Goal: Information Seeking & Learning: Learn about a topic

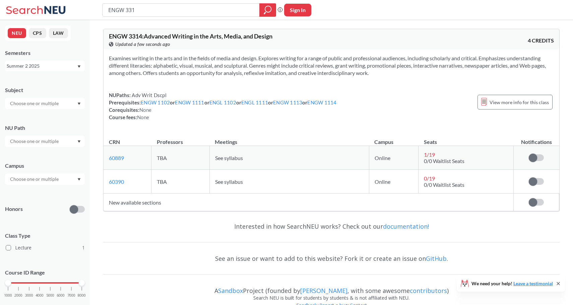
type input "ENGW 3315"
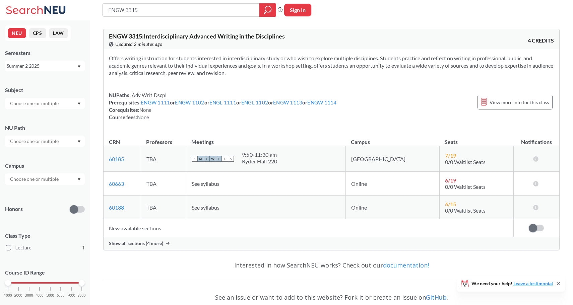
click at [63, 66] on div "Summer 2 2025" at bounding box center [42, 65] width 70 height 7
click at [51, 81] on div "Fall 2025" at bounding box center [47, 80] width 76 height 7
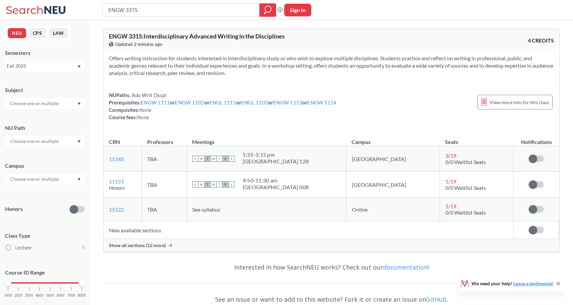
click at [140, 245] on span "Show all sections (12 more)" at bounding box center [137, 246] width 57 height 6
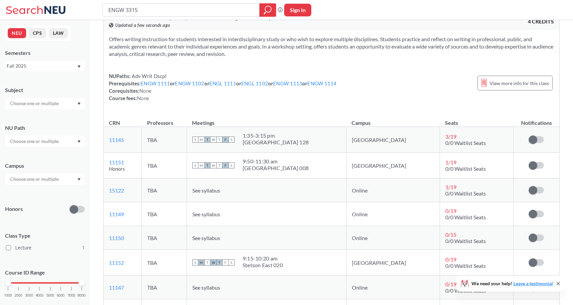
scroll to position [20, 0]
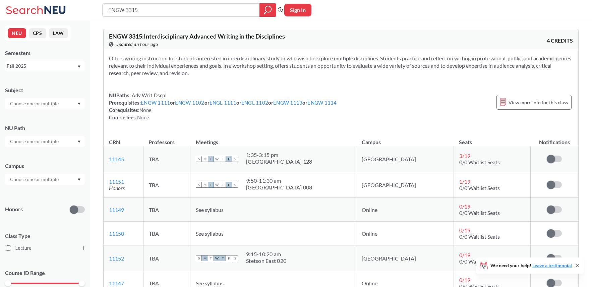
scroll to position [27, 0]
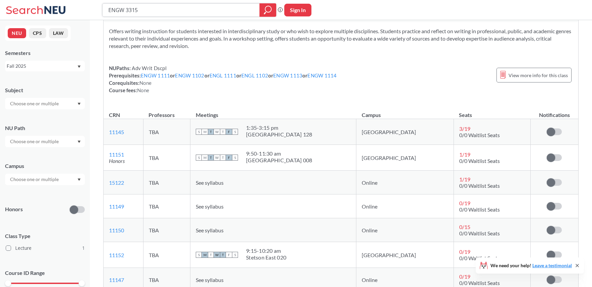
click at [143, 9] on input "ENGW 3315" at bounding box center [181, 9] width 147 height 11
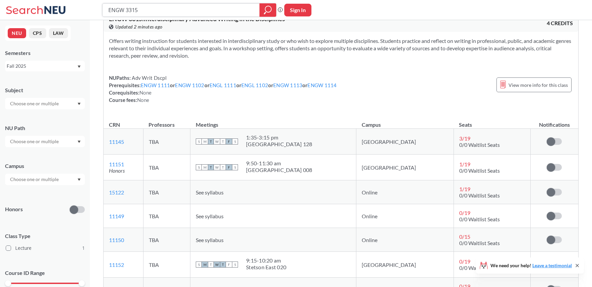
scroll to position [20, 0]
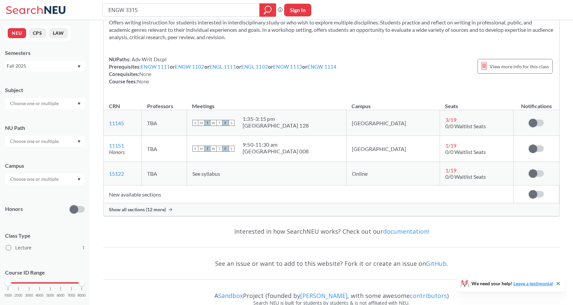
scroll to position [38, 0]
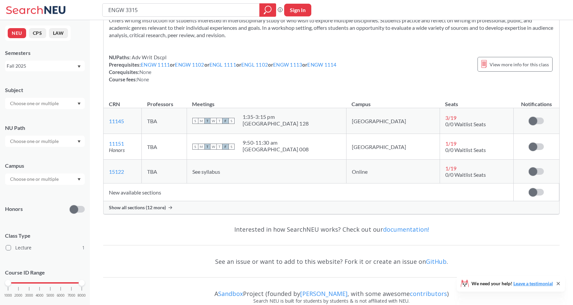
click at [140, 209] on span "Show all sections (12 more)" at bounding box center [137, 208] width 57 height 6
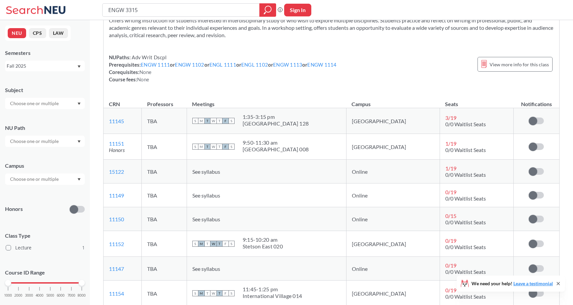
drag, startPoint x: 246, startPoint y: 11, endPoint x: 375, endPoint y: 63, distance: 138.9
click at [375, 63] on div "ENGW 3315 Phrase search guarantees the exact search appears in the results. Ex.…" at bounding box center [286, 289] width 573 height 654
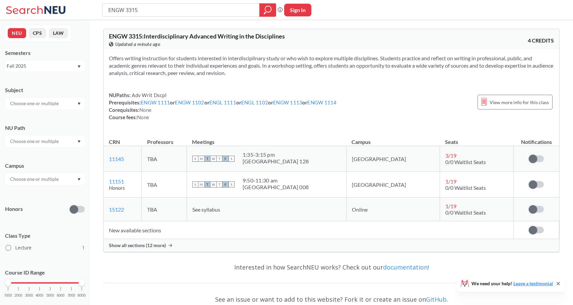
click at [149, 243] on span "Show all sections (12 more)" at bounding box center [137, 246] width 57 height 6
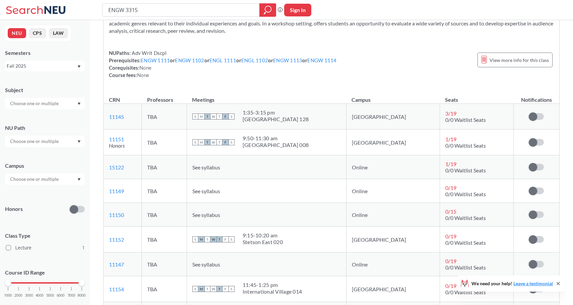
scroll to position [44, 0]
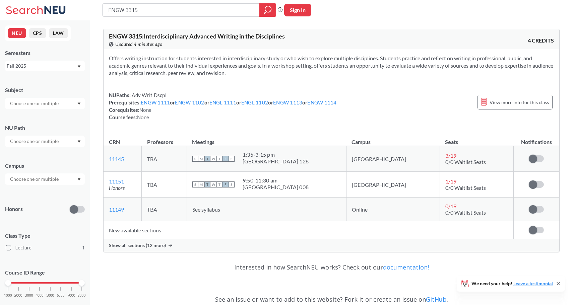
click at [150, 248] on span "Show all sections (12 more)" at bounding box center [137, 246] width 57 height 6
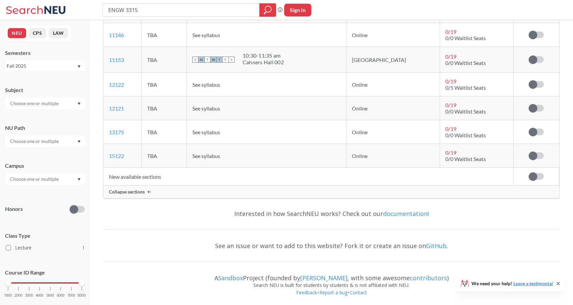
scroll to position [349, 0]
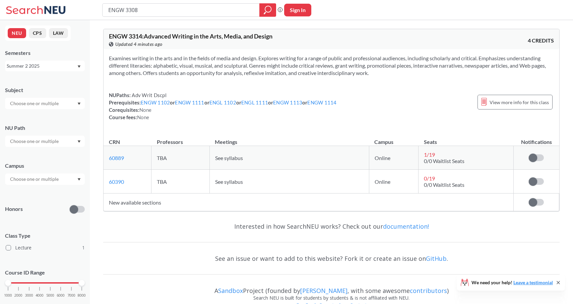
type input "ENGW 3308"
click at [22, 66] on div "Summer 2 2025" at bounding box center [42, 65] width 70 height 7
click at [22, 85] on div "Fall 2025" at bounding box center [45, 80] width 80 height 18
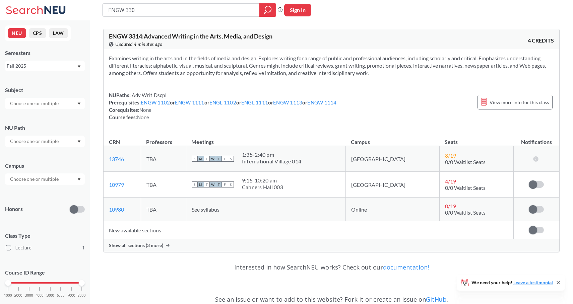
type input "ENGW 3308"
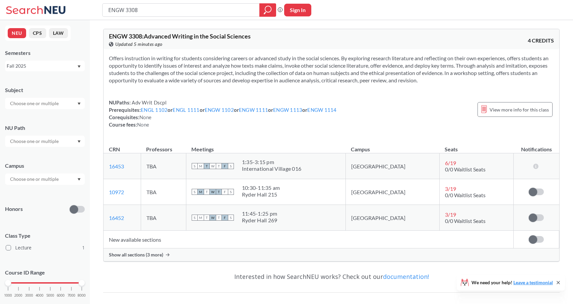
click at [150, 256] on span "Show all sections (3 more)" at bounding box center [136, 255] width 54 height 6
